Goal: Navigation & Orientation: Find specific page/section

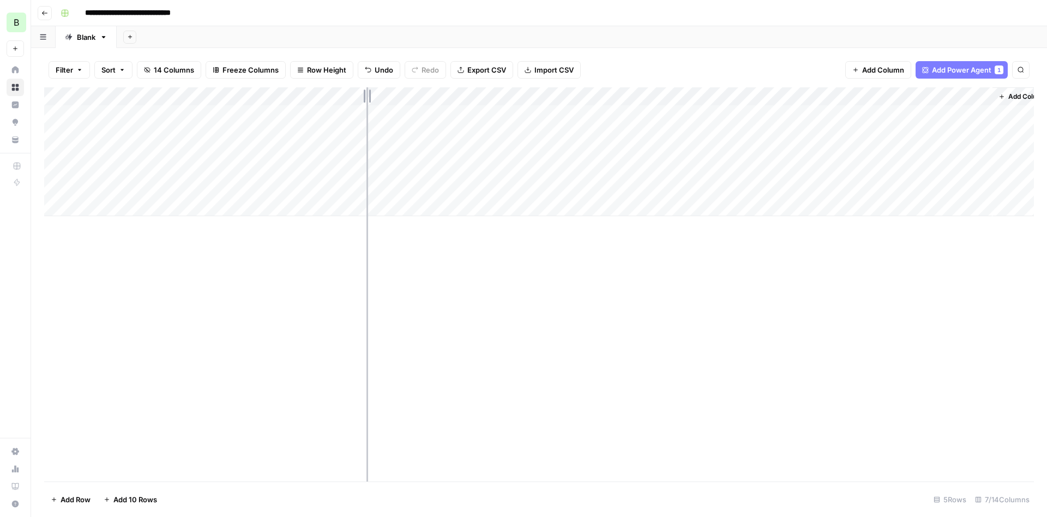
drag, startPoint x: 224, startPoint y: 89, endPoint x: 367, endPoint y: 89, distance: 142.4
click at [367, 89] on div "Add Column" at bounding box center [539, 151] width 990 height 129
drag, startPoint x: 368, startPoint y: 89, endPoint x: 277, endPoint y: 91, distance: 91.1
click at [277, 91] on div "Add Column" at bounding box center [539, 151] width 990 height 129
click at [638, 364] on div "Add Column" at bounding box center [539, 284] width 990 height 394
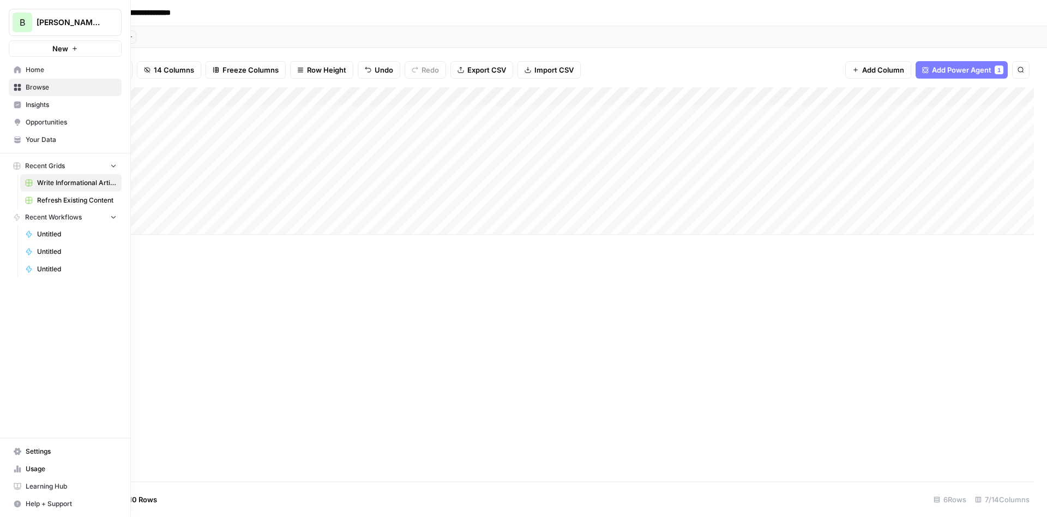
click at [38, 486] on span "Learning Hub" at bounding box center [71, 486] width 91 height 10
click at [70, 201] on span "Refresh Existing Content" at bounding box center [77, 200] width 80 height 10
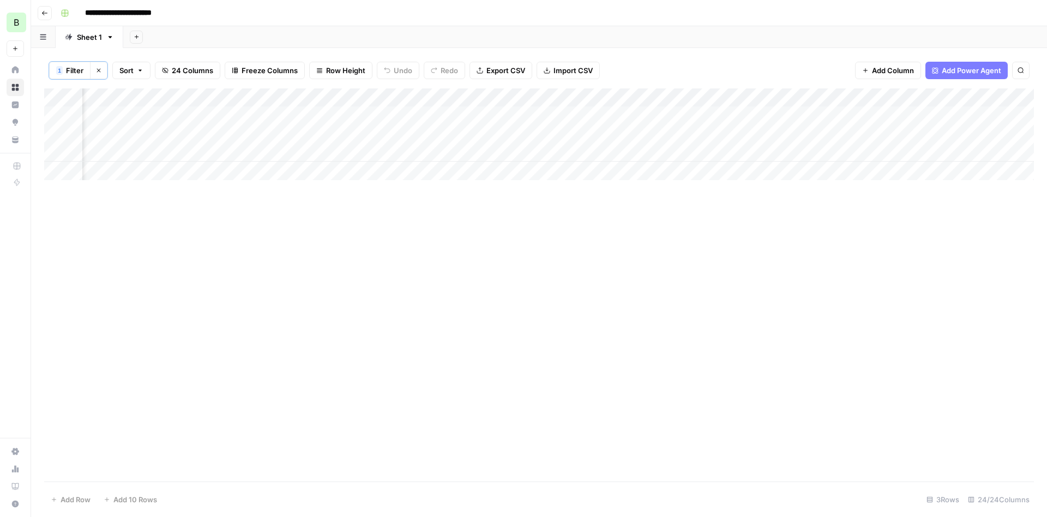
scroll to position [0, 1505]
click at [661, 148] on div "Add Column" at bounding box center [539, 134] width 990 height 92
click at [194, 279] on div "Add Column" at bounding box center [539, 284] width 990 height 393
click at [199, 265] on div "Add Column" at bounding box center [539, 284] width 990 height 393
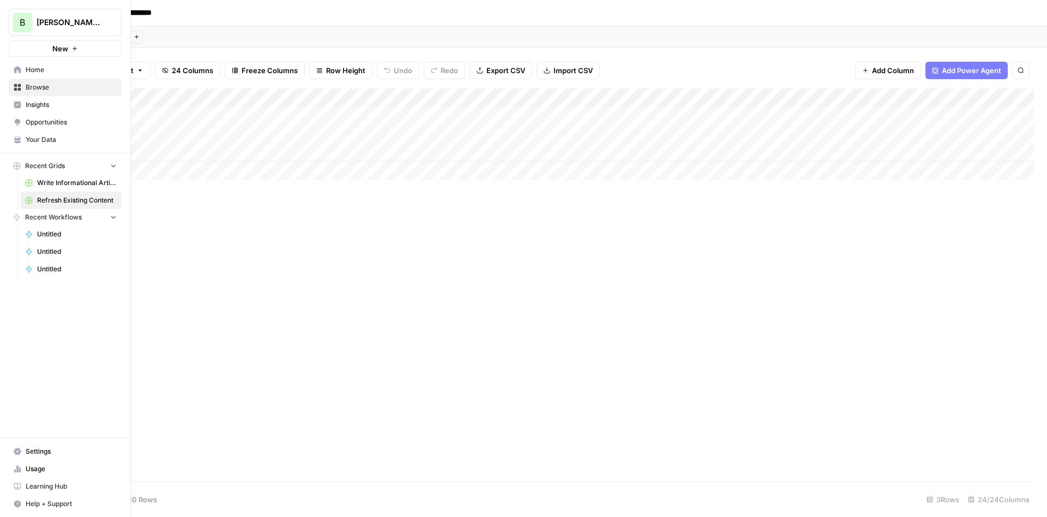
click at [46, 185] on span "Write Informational Article (1)" at bounding box center [77, 183] width 80 height 10
click at [55, 117] on link "Opportunities" at bounding box center [65, 121] width 113 height 17
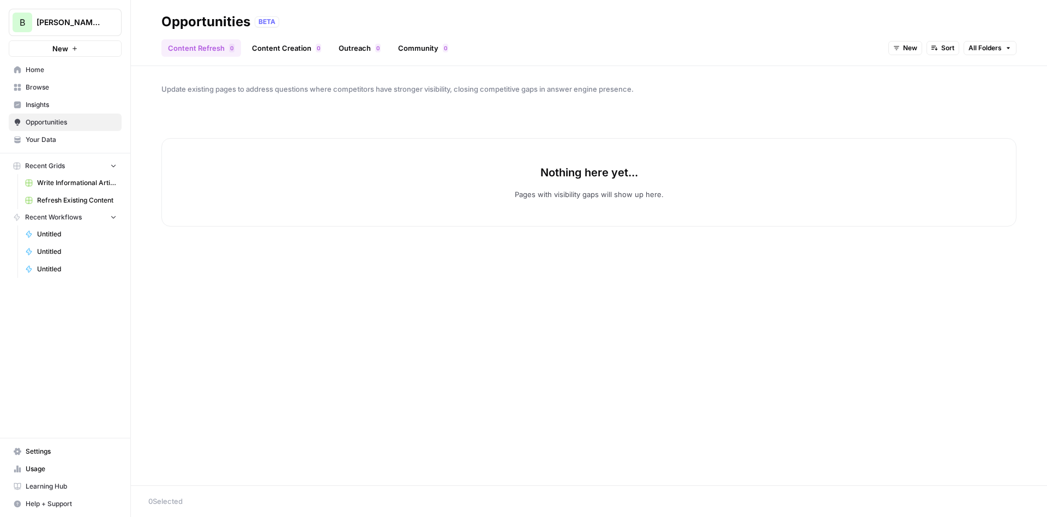
click at [40, 101] on span "Insights" at bounding box center [71, 105] width 91 height 10
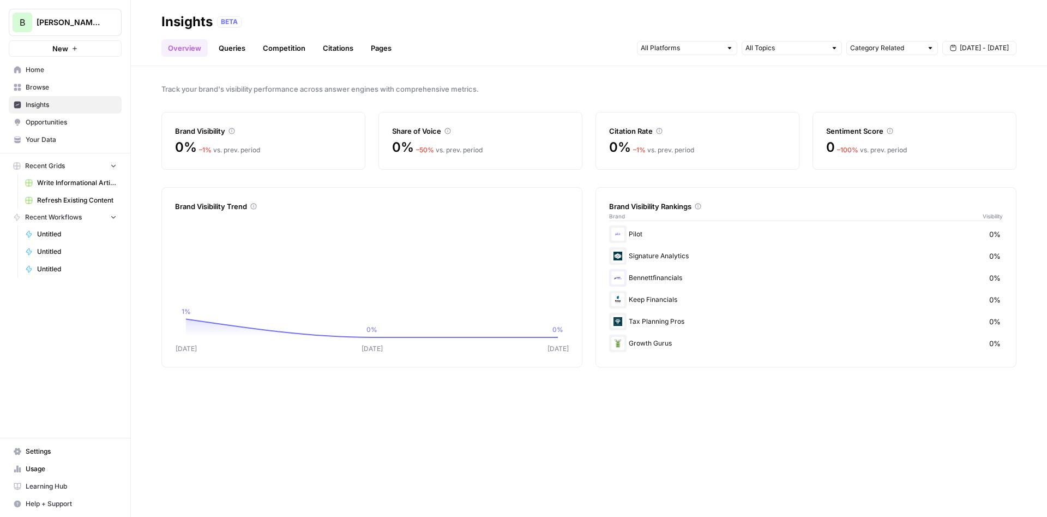
click at [53, 122] on span "Opportunities" at bounding box center [71, 122] width 91 height 10
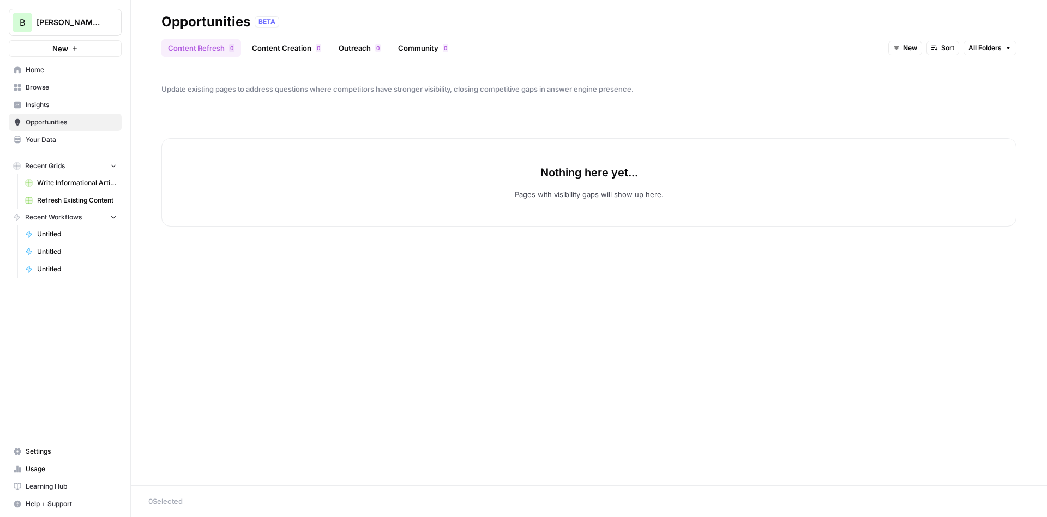
click at [274, 40] on link "Content Creation 0" at bounding box center [287, 47] width 82 height 17
click at [356, 49] on link "Outreach 0" at bounding box center [359, 47] width 55 height 17
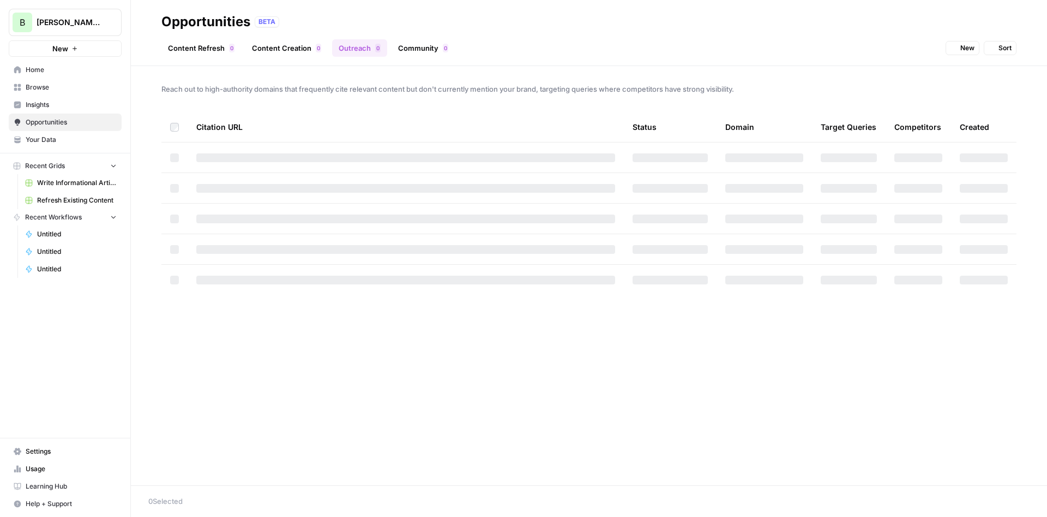
drag, startPoint x: 356, startPoint y: 49, endPoint x: 415, endPoint y: 56, distance: 59.4
click at [426, 56] on link "Community 0" at bounding box center [423, 47] width 63 height 17
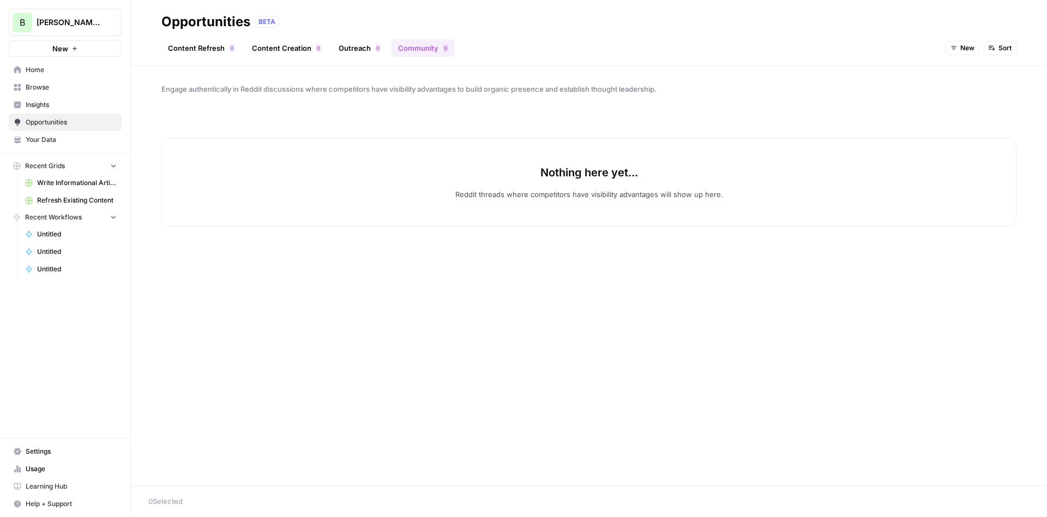
click at [204, 56] on link "Content Refresh 0" at bounding box center [201, 47] width 80 height 17
click at [55, 469] on span "Usage" at bounding box center [71, 469] width 91 height 10
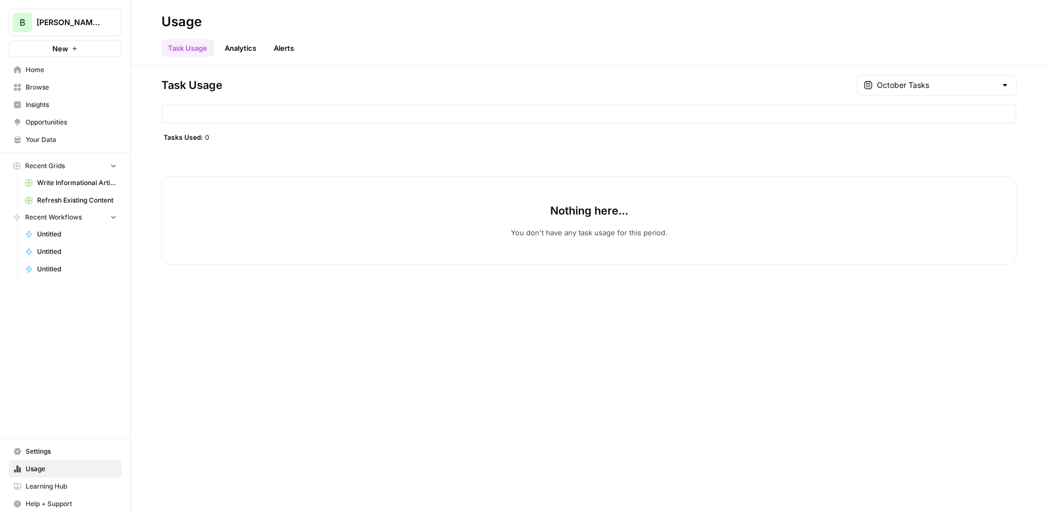
click at [207, 131] on div "Task Usage October Tasks Tasks Used: 0 Nothing here... You don't have any task …" at bounding box center [588, 170] width 855 height 190
drag, startPoint x: 173, startPoint y: 141, endPoint x: 288, endPoint y: 147, distance: 114.2
click at [177, 140] on span "Tasks Used:" at bounding box center [183, 137] width 39 height 9
click at [293, 148] on div "Task Usage October Tasks Tasks Used: 0 Nothing here... You don't have any task …" at bounding box center [588, 170] width 855 height 190
